Goal: Find specific page/section: Find specific page/section

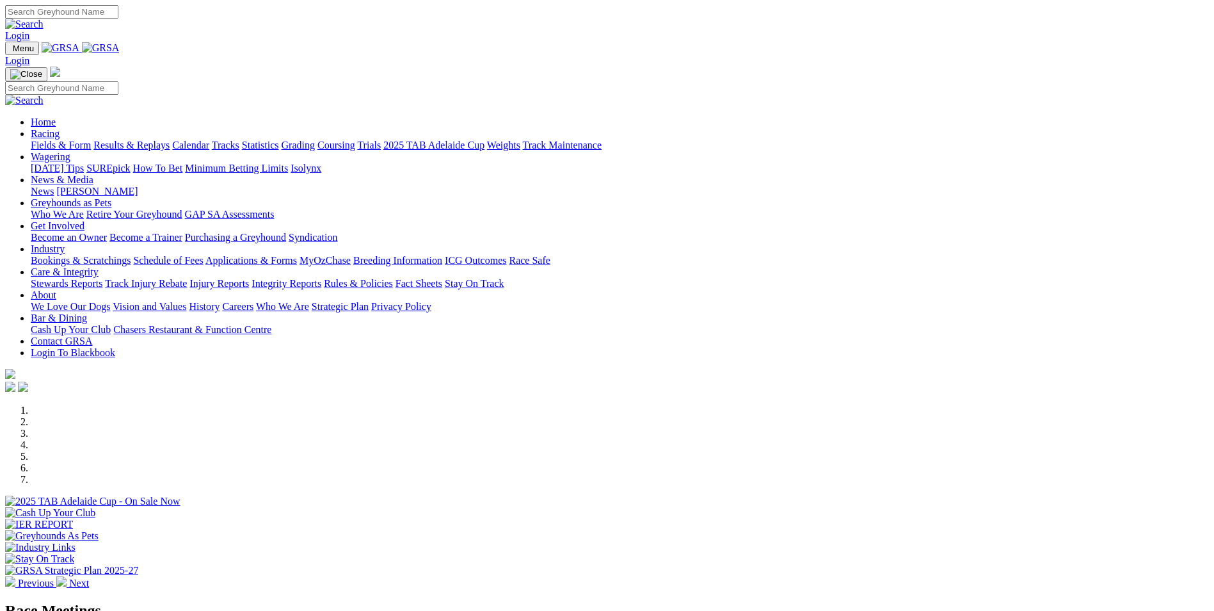
scroll to position [128, 0]
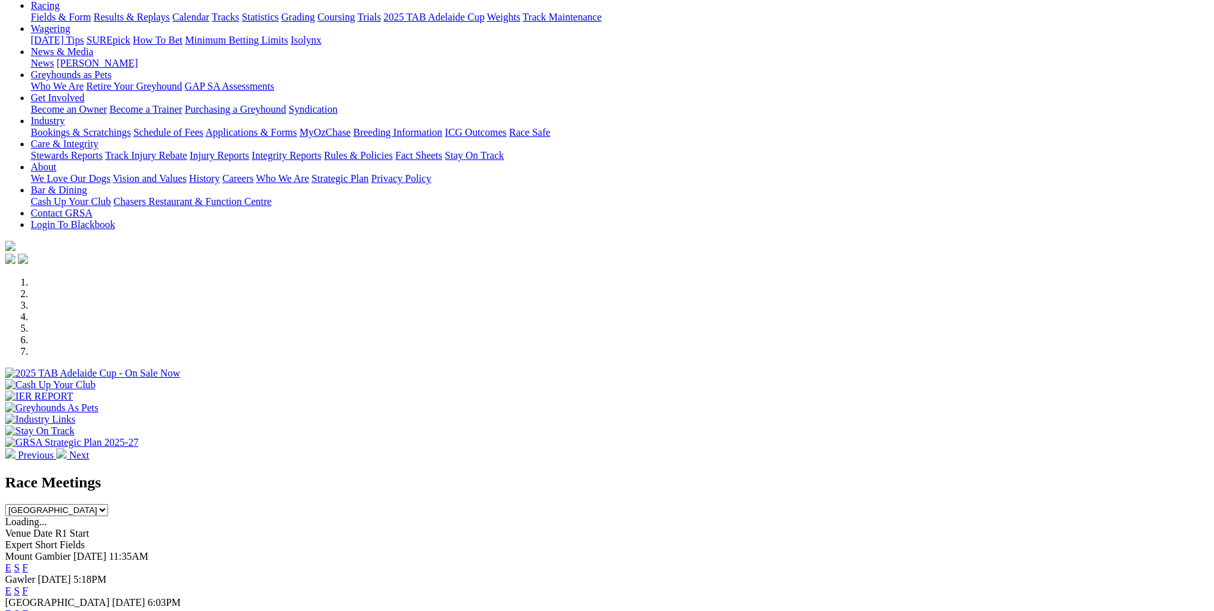
click at [28, 562] on link "F" at bounding box center [25, 567] width 6 height 11
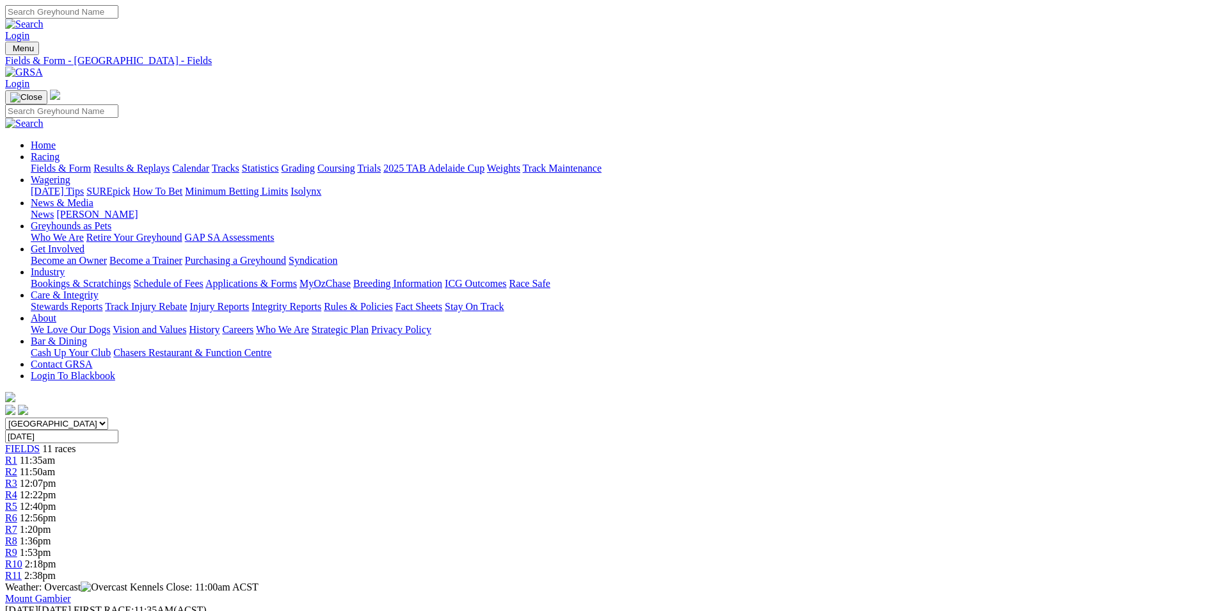
click at [91, 163] on link "Fields & Form" at bounding box center [61, 168] width 60 height 11
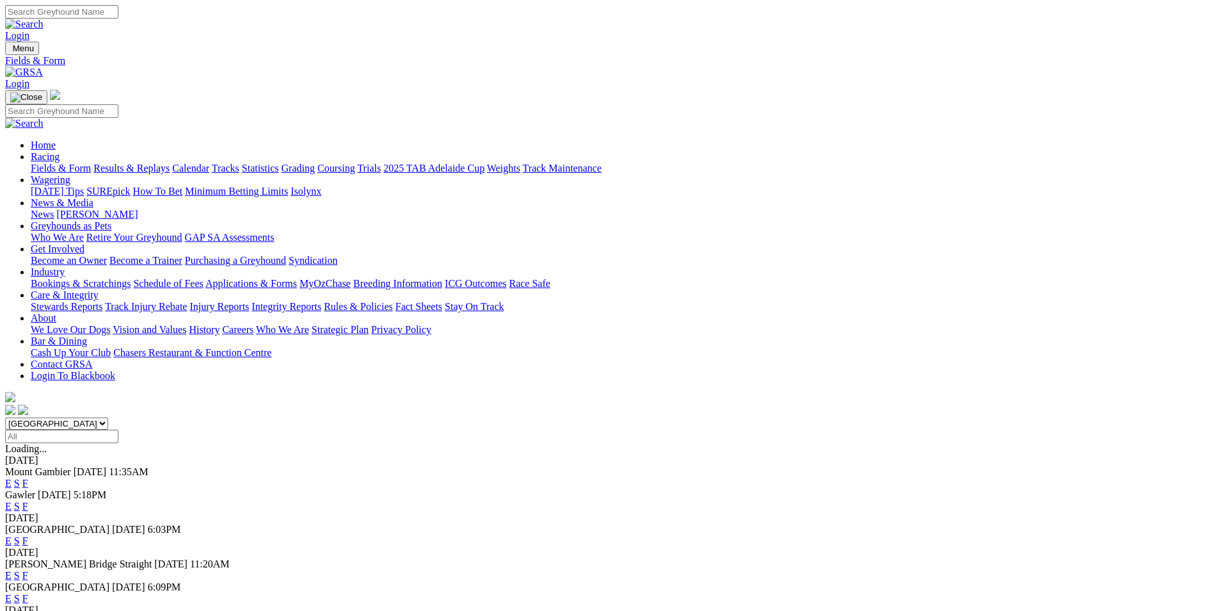
click at [28, 500] on link "F" at bounding box center [25, 505] width 6 height 11
